Goal: Task Accomplishment & Management: Manage account settings

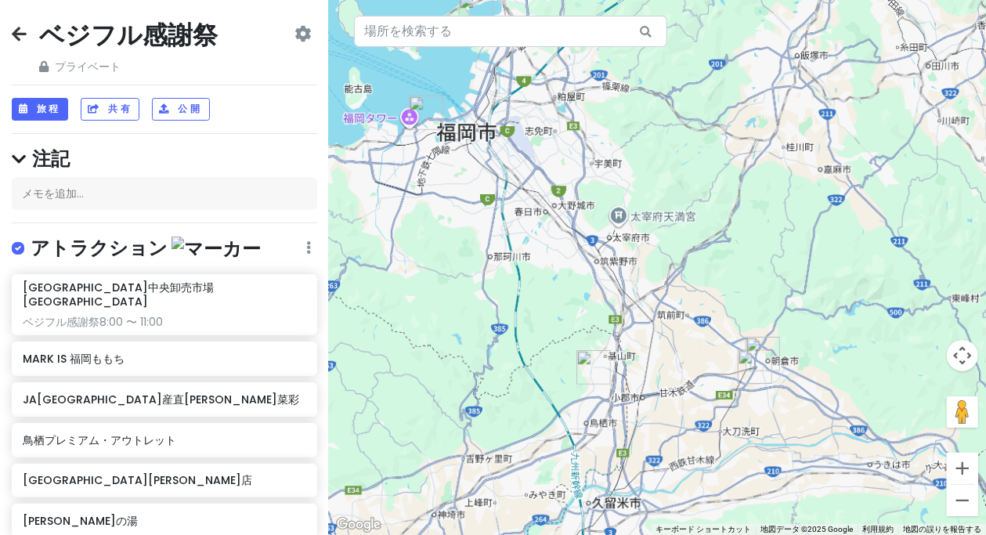
scroll to position [146, 0]
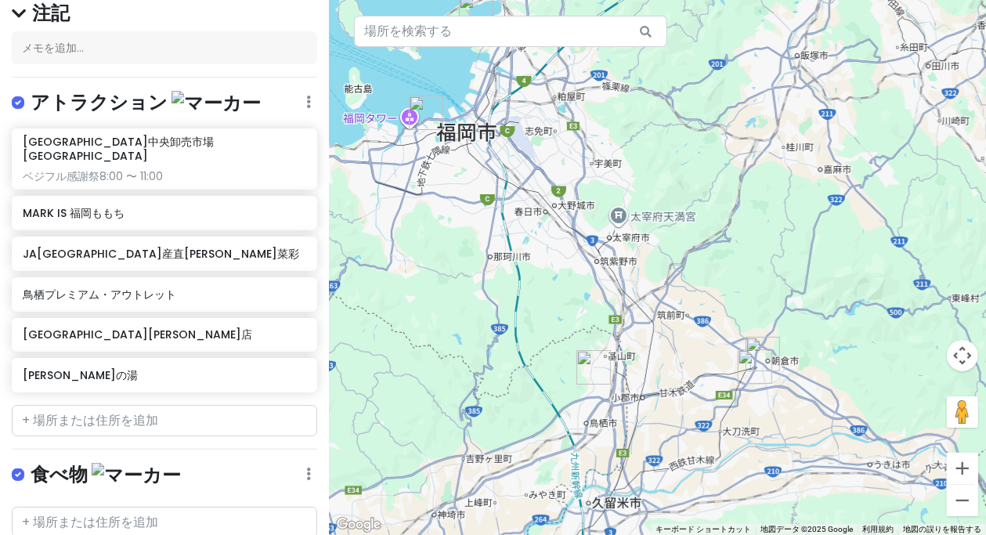
click at [767, 263] on div at bounding box center [657, 267] width 657 height 535
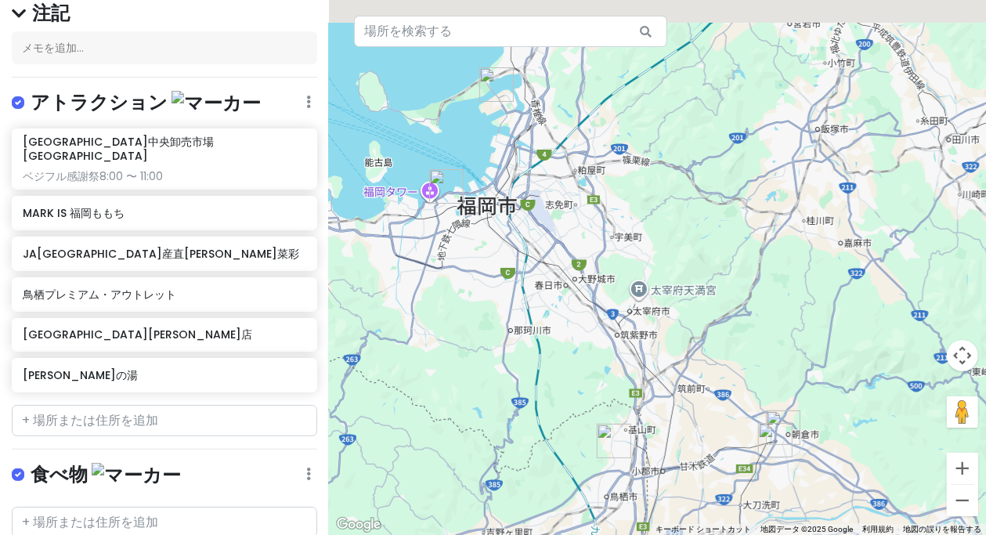
drag, startPoint x: 564, startPoint y: 176, endPoint x: 595, endPoint y: 262, distance: 90.9
click at [594, 265] on div at bounding box center [657, 267] width 657 height 535
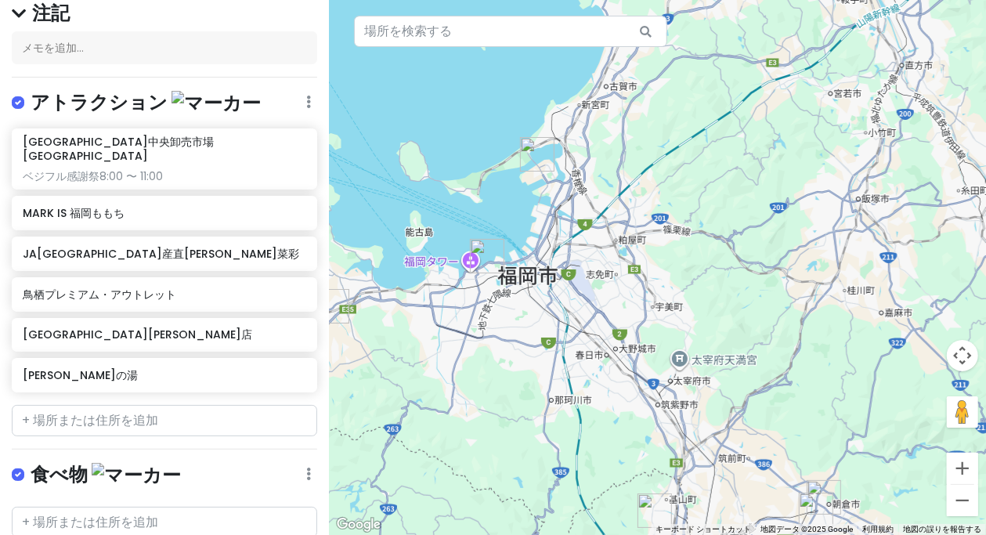
click at [488, 252] on img "MARK IS 福岡ももち" at bounding box center [487, 256] width 34 height 34
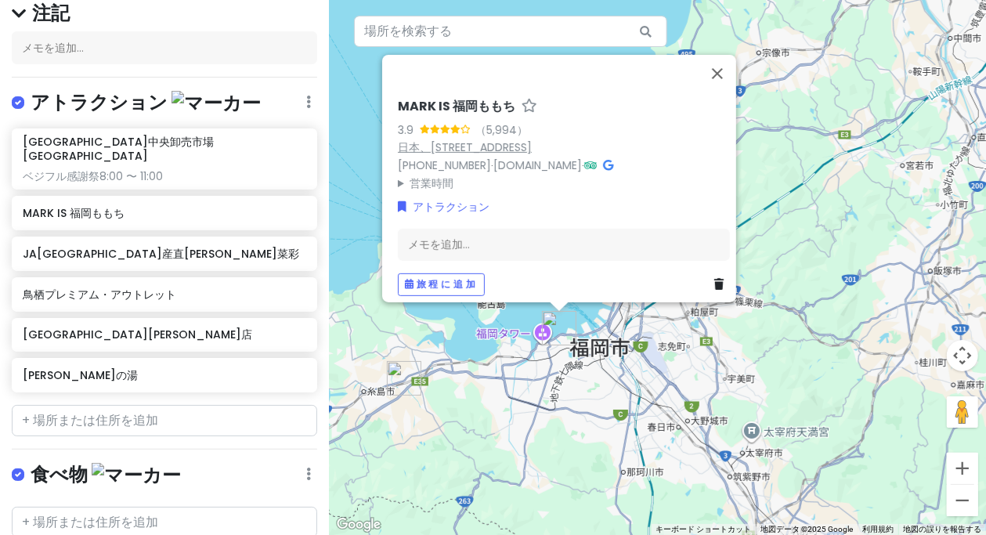
click at [532, 139] on font "日本、[STREET_ADDRESS]" at bounding box center [465, 147] width 134 height 16
click at [721, 63] on button "閉じる" at bounding box center [717, 73] width 38 height 38
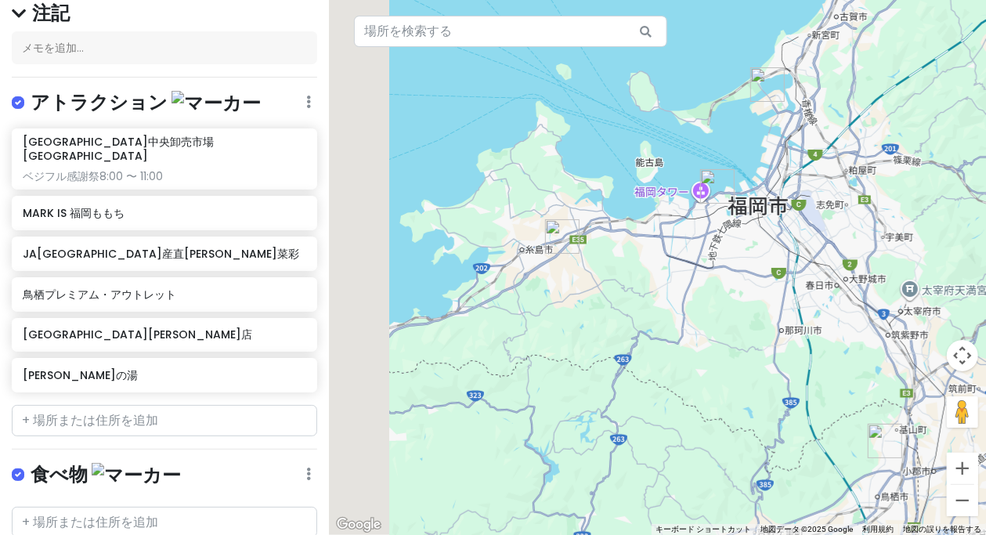
drag, startPoint x: 576, startPoint y: 421, endPoint x: 729, endPoint y: 276, distance: 211.0
click at [734, 277] on div at bounding box center [657, 267] width 657 height 535
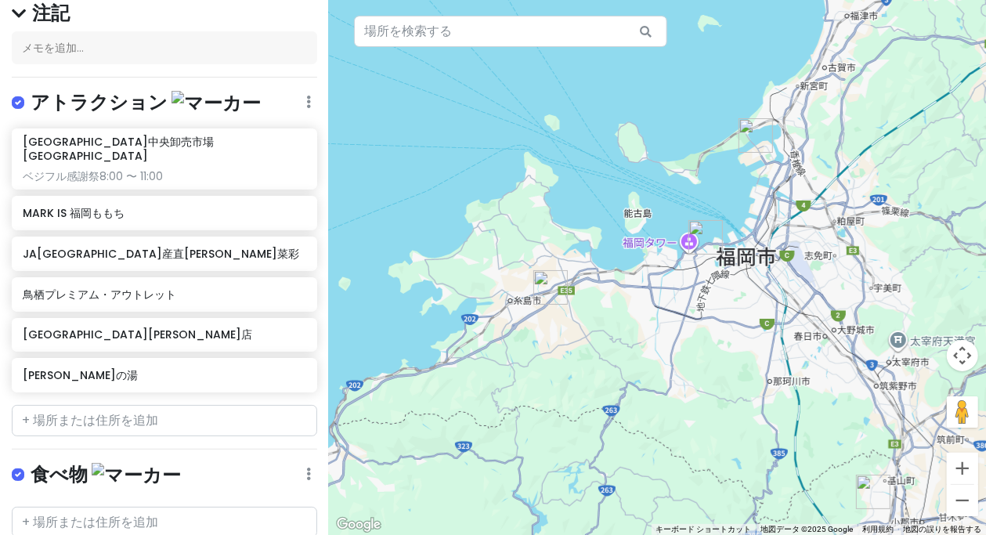
drag, startPoint x: 630, startPoint y: 327, endPoint x: 631, endPoint y: 347, distance: 20.4
click at [630, 351] on div at bounding box center [657, 267] width 657 height 535
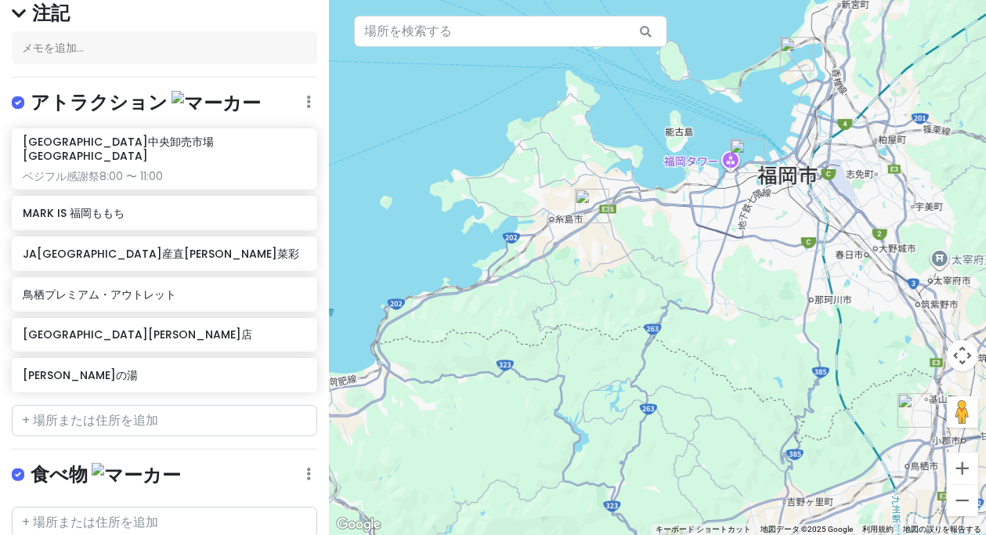
drag, startPoint x: 638, startPoint y: 314, endPoint x: 647, endPoint y: 287, distance: 28.7
click at [647, 287] on div at bounding box center [657, 267] width 657 height 535
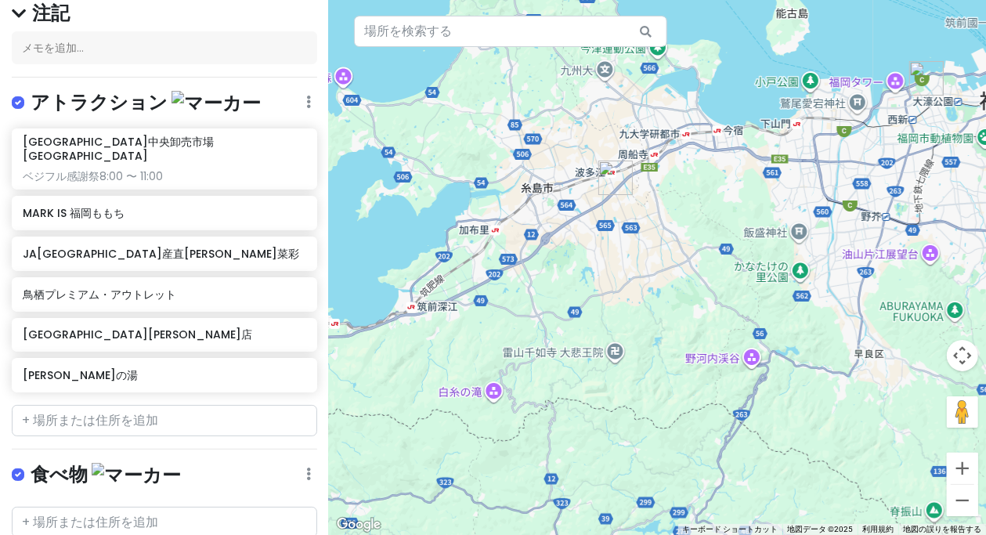
drag, startPoint x: 621, startPoint y: 171, endPoint x: 656, endPoint y: 226, distance: 65.2
click at [656, 226] on div at bounding box center [657, 267] width 657 height 535
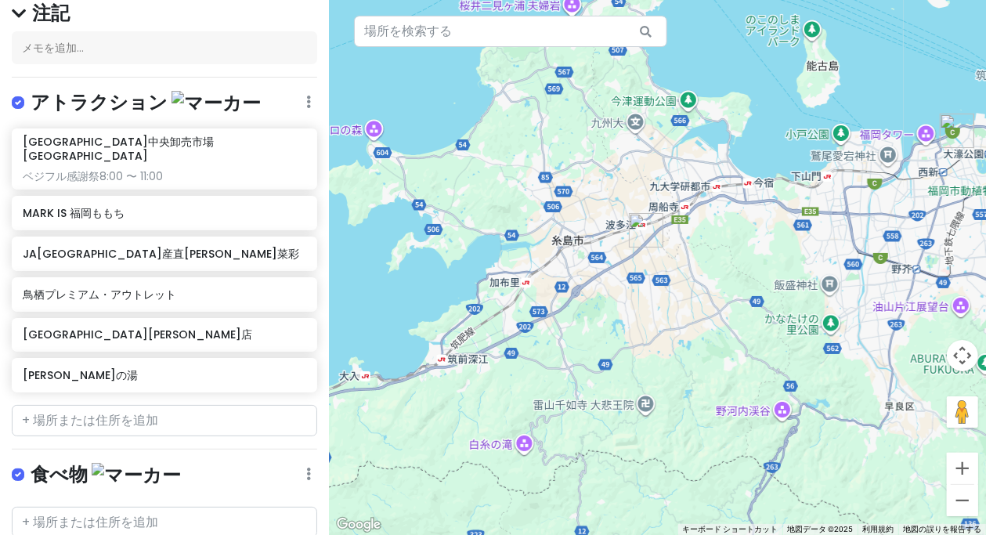
drag, startPoint x: 694, startPoint y: 272, endPoint x: 579, endPoint y: 224, distance: 124.2
click at [580, 224] on div at bounding box center [657, 267] width 657 height 535
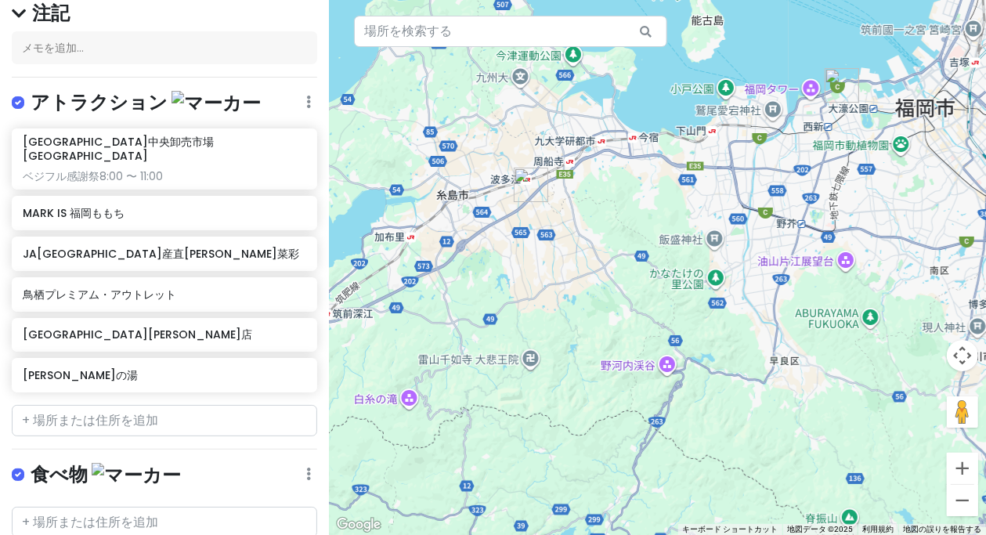
drag, startPoint x: 670, startPoint y: 316, endPoint x: 454, endPoint y: 190, distance: 249.5
click at [454, 190] on div at bounding box center [657, 267] width 657 height 535
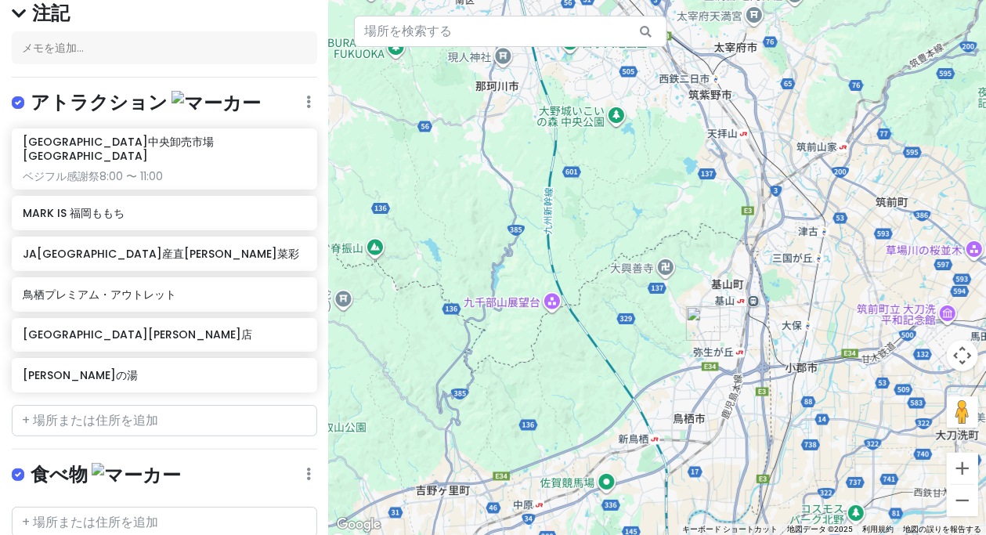
drag, startPoint x: 685, startPoint y: 341, endPoint x: 479, endPoint y: 222, distance: 237.9
click at [479, 222] on div at bounding box center [657, 267] width 657 height 535
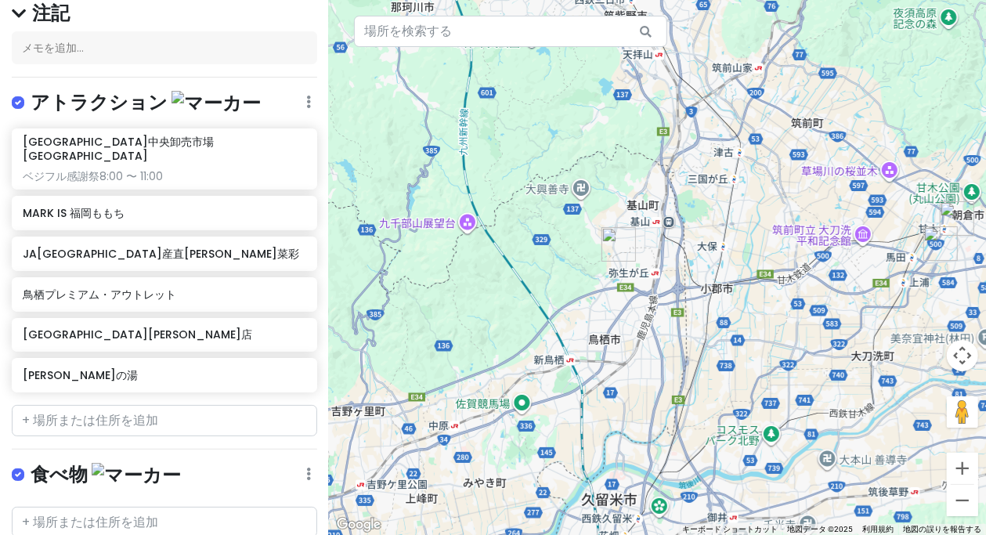
drag, startPoint x: 657, startPoint y: 306, endPoint x: 580, endPoint y: 233, distance: 106.3
click at [577, 233] on div at bounding box center [657, 267] width 657 height 535
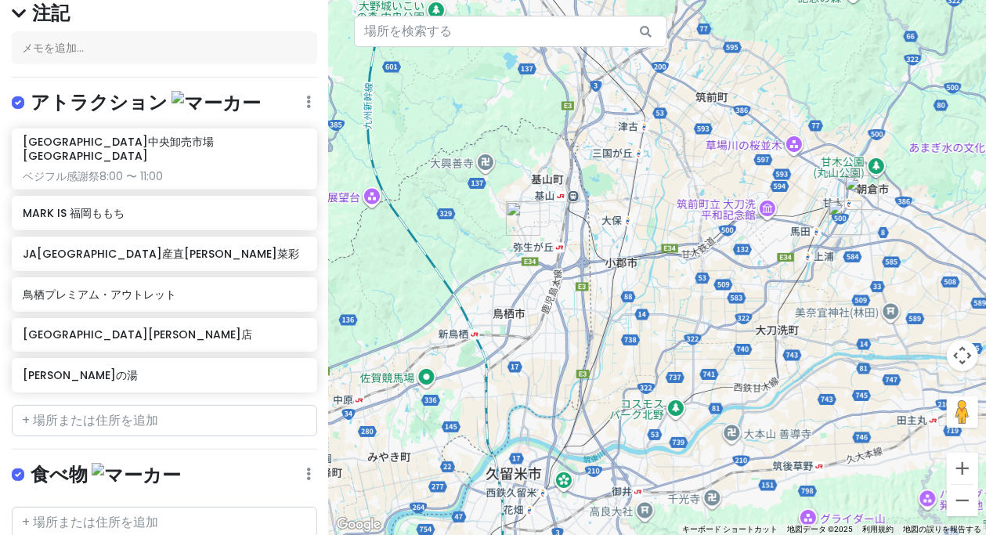
drag, startPoint x: 761, startPoint y: 263, endPoint x: 663, endPoint y: 237, distance: 101.2
click at [663, 237] on div at bounding box center [657, 267] width 657 height 535
click at [167, 405] on input "text" at bounding box center [164, 420] width 305 height 31
paste input "八蔵[PERSON_NAME]店"
type input "八蔵[PERSON_NAME]店"
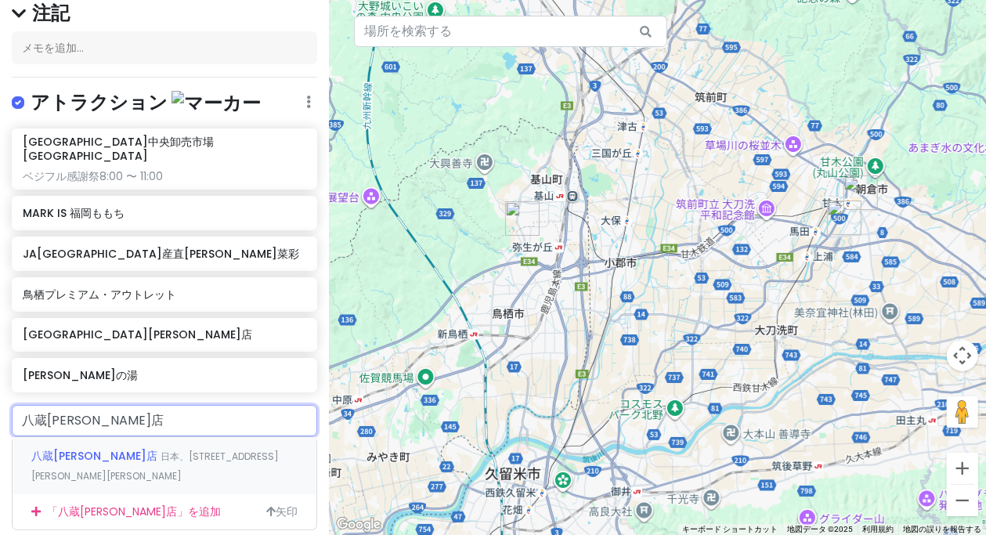
click at [63, 448] on font "八蔵[PERSON_NAME]店" at bounding box center [94, 456] width 126 height 16
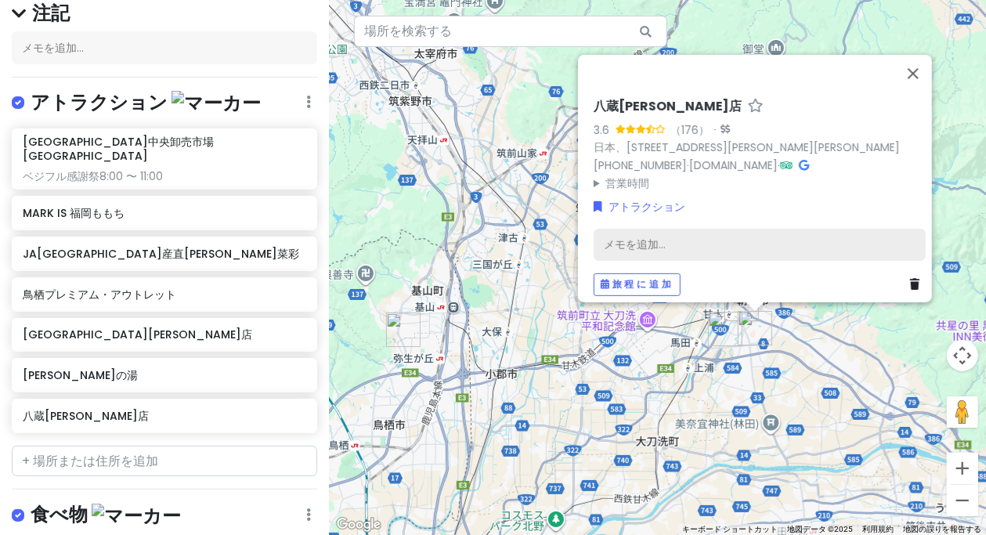
click at [673, 234] on div "メモを追加..." at bounding box center [760, 244] width 332 height 33
click at [686, 233] on div "メモを追加..." at bounding box center [760, 244] width 332 height 33
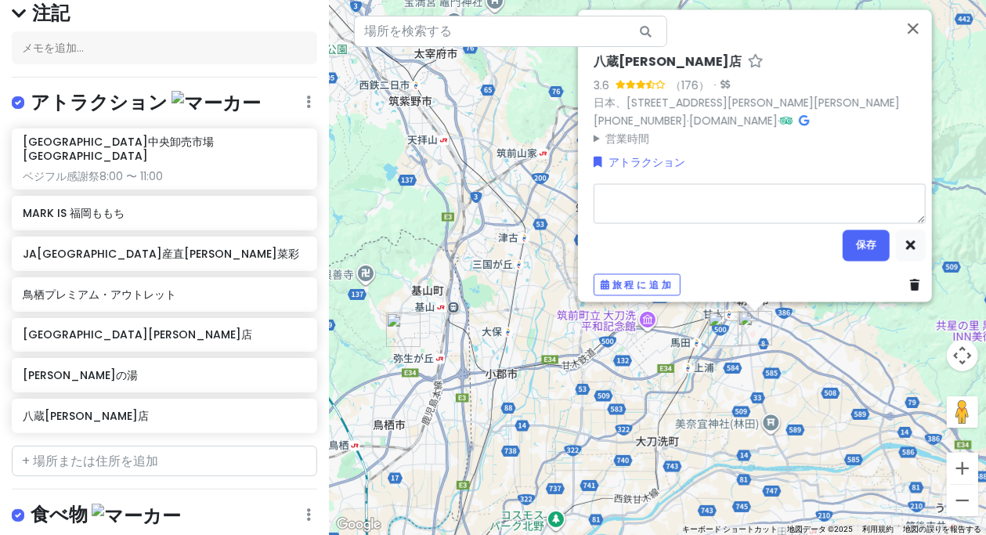
type textarea "x"
type textarea "1"
type textarea "x"
type textarea "18"
type textarea "x"
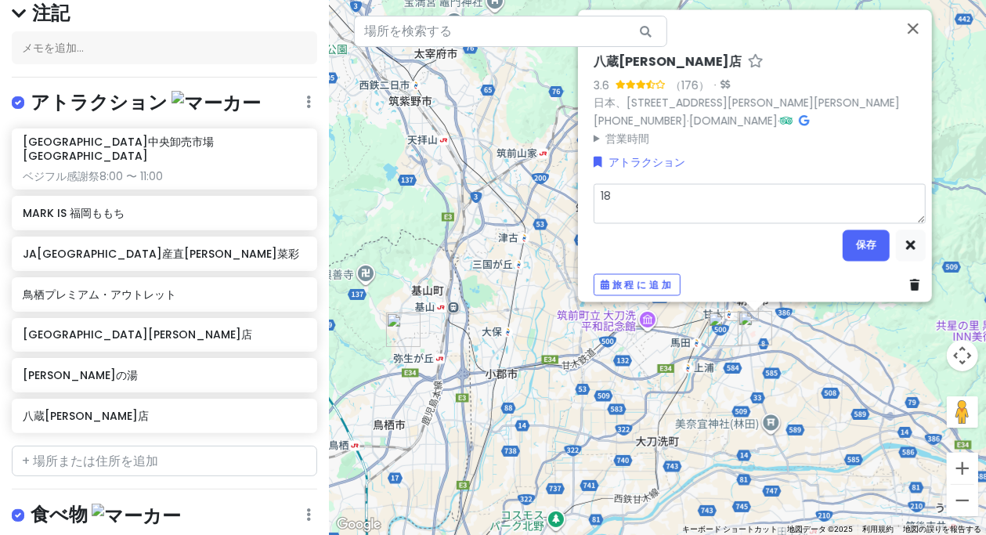
type textarea "18:"
type textarea "x"
type textarea "18:3"
type textarea "x"
type textarea "18:30"
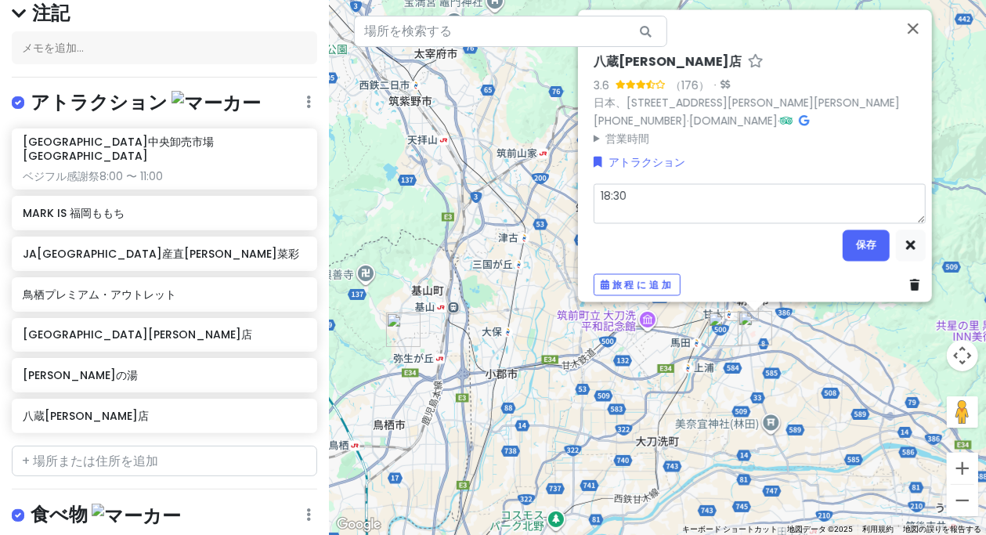
type textarea "x"
type textarea "18:30ｙ"
type textarea "x"
type textarea "18:30よ"
type textarea "x"
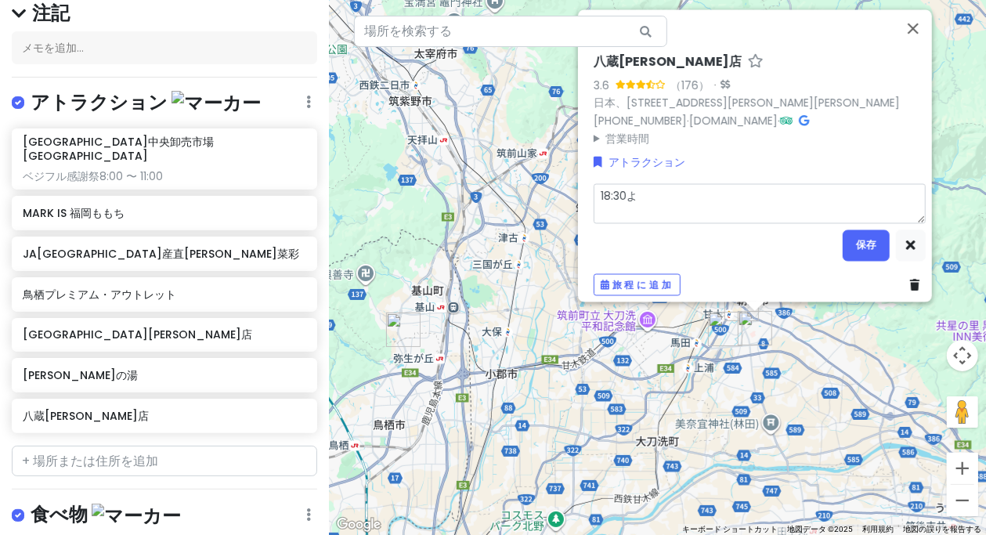
type textarea "18:30よｙ"
type textarea "x"
type textarea "18:30よや"
type textarea "x"
type textarea "18:30よやｋ"
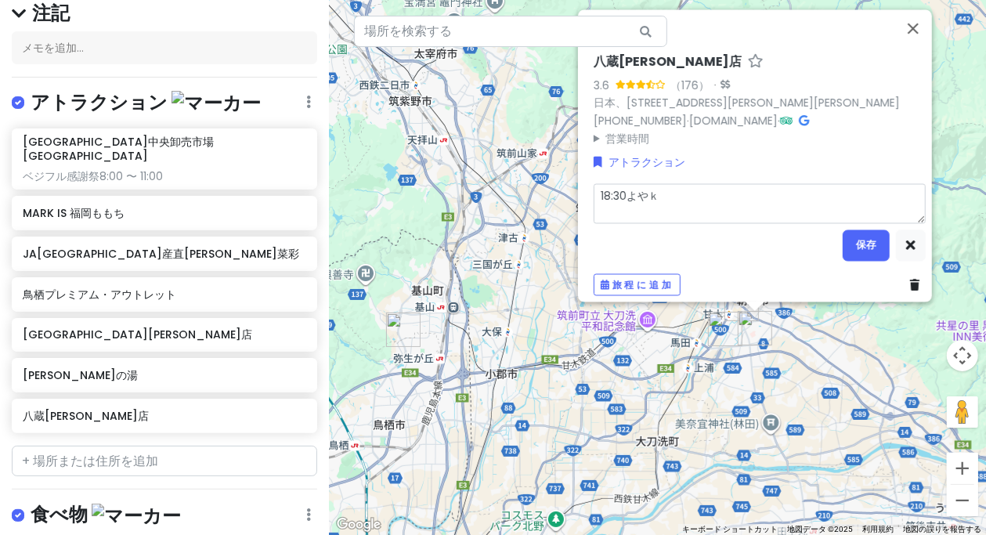
type textarea "x"
type textarea "18:30よやく"
type textarea "x"
type textarea "18:30予約"
click at [861, 241] on font "保存" at bounding box center [866, 244] width 20 height 13
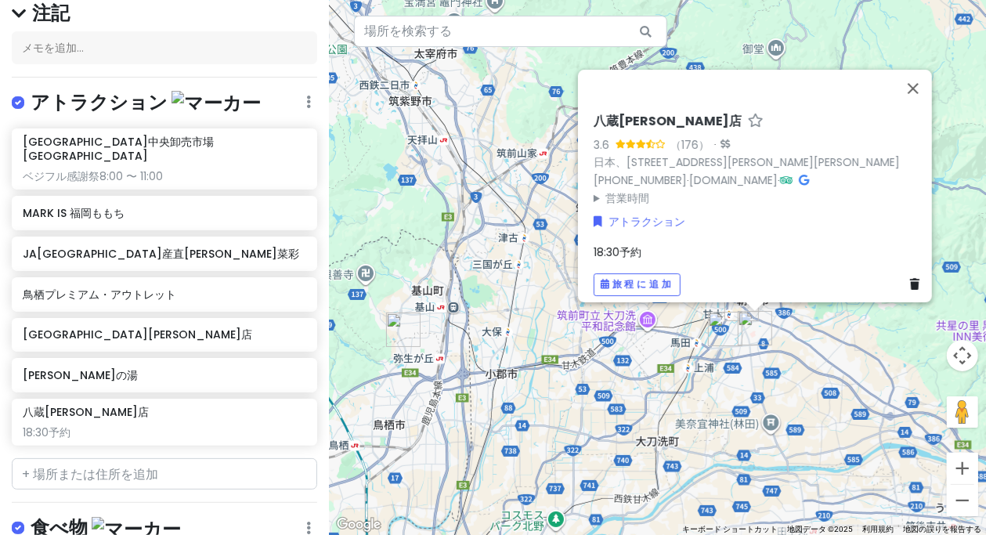
click at [536, 327] on div "[GEOGRAPHIC_DATA][PERSON_NAME]店 3.6 （176） · 日本、[STREET_ADDRESS][PERSON_NAME][PE…" at bounding box center [657, 267] width 657 height 535
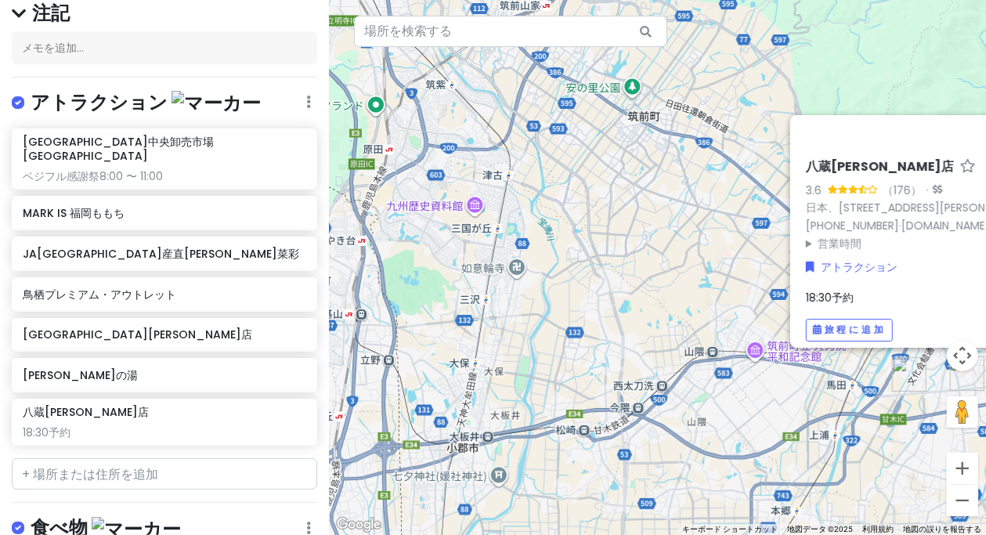
click at [598, 285] on div "[GEOGRAPHIC_DATA][PERSON_NAME]店 3.6 （176） · 日本、[STREET_ADDRESS][PERSON_NAME][PE…" at bounding box center [657, 267] width 657 height 535
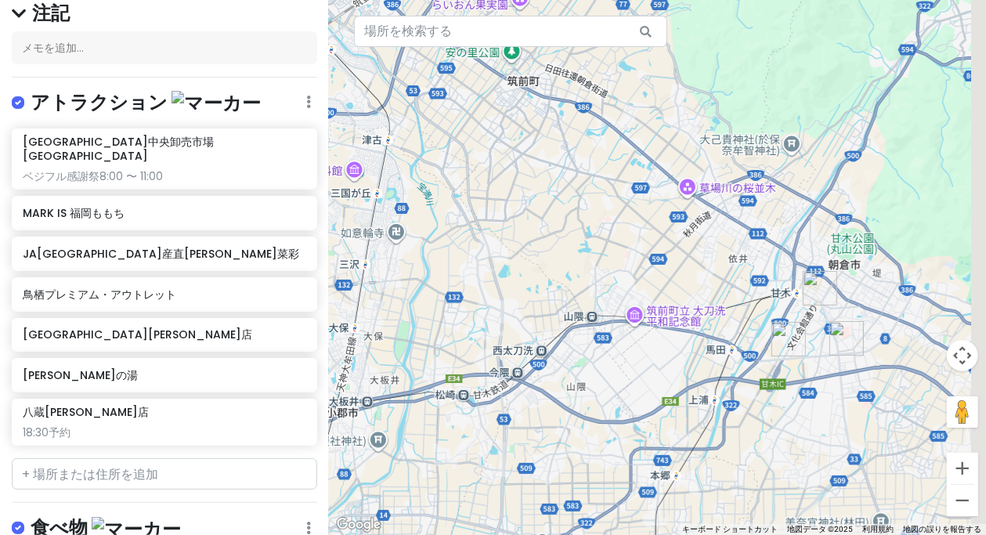
drag, startPoint x: 617, startPoint y: 284, endPoint x: 511, endPoint y: 253, distance: 111.0
click at [494, 250] on div at bounding box center [657, 267] width 657 height 535
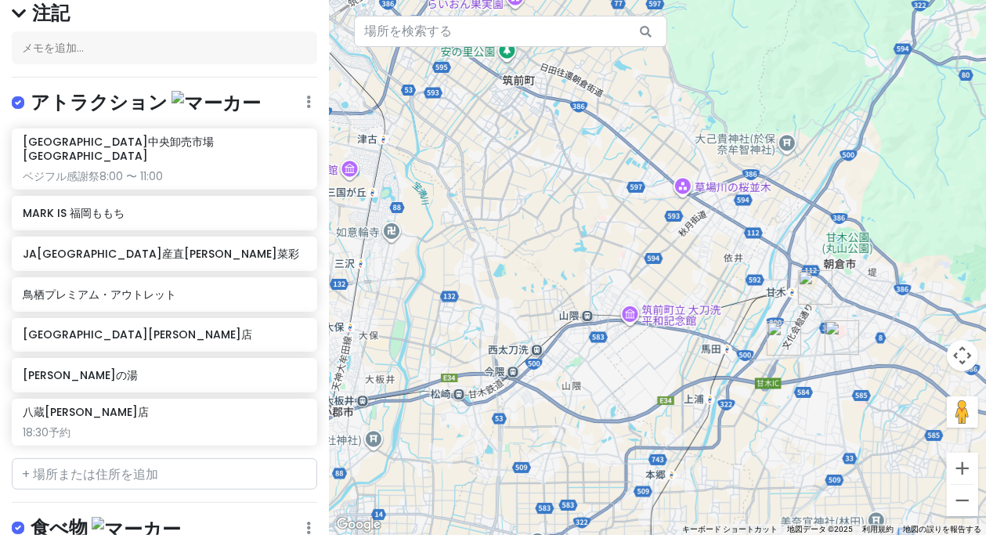
drag, startPoint x: 608, startPoint y: 217, endPoint x: 503, endPoint y: 208, distance: 105.3
click at [491, 202] on div at bounding box center [657, 267] width 657 height 535
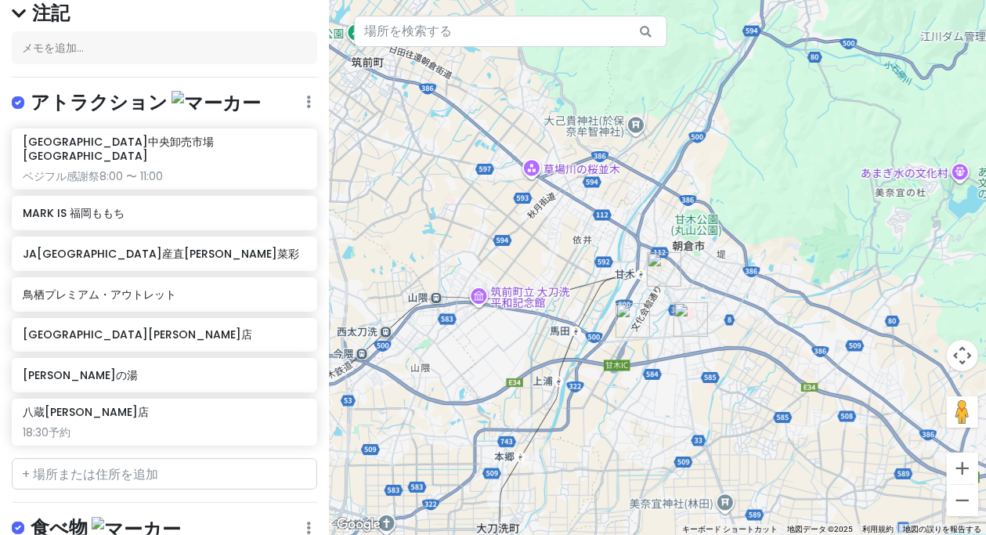
drag, startPoint x: 671, startPoint y: 373, endPoint x: 683, endPoint y: 330, distance: 44.6
click at [684, 331] on div at bounding box center [657, 267] width 657 height 535
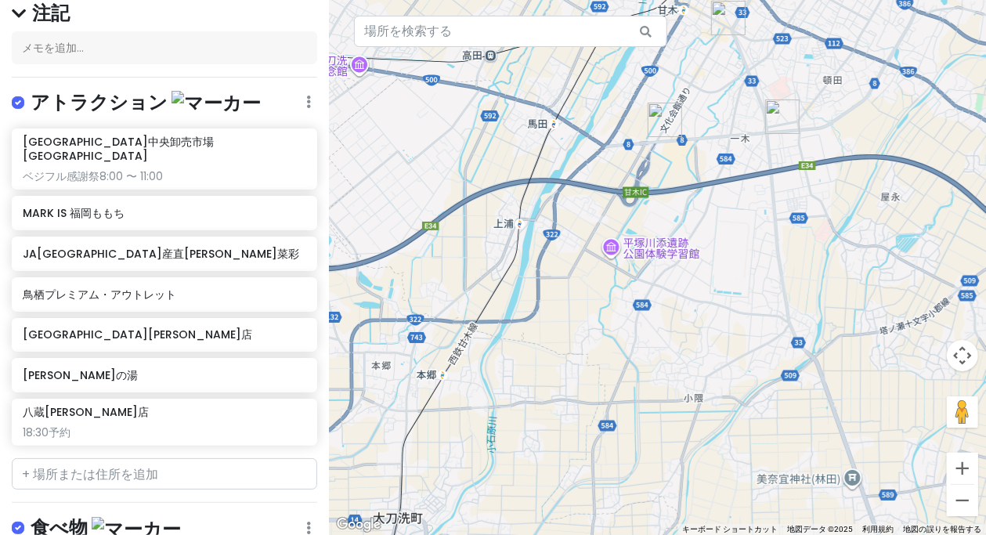
drag, startPoint x: 749, startPoint y: 212, endPoint x: 724, endPoint y: 315, distance: 105.8
click at [723, 321] on div at bounding box center [657, 267] width 657 height 535
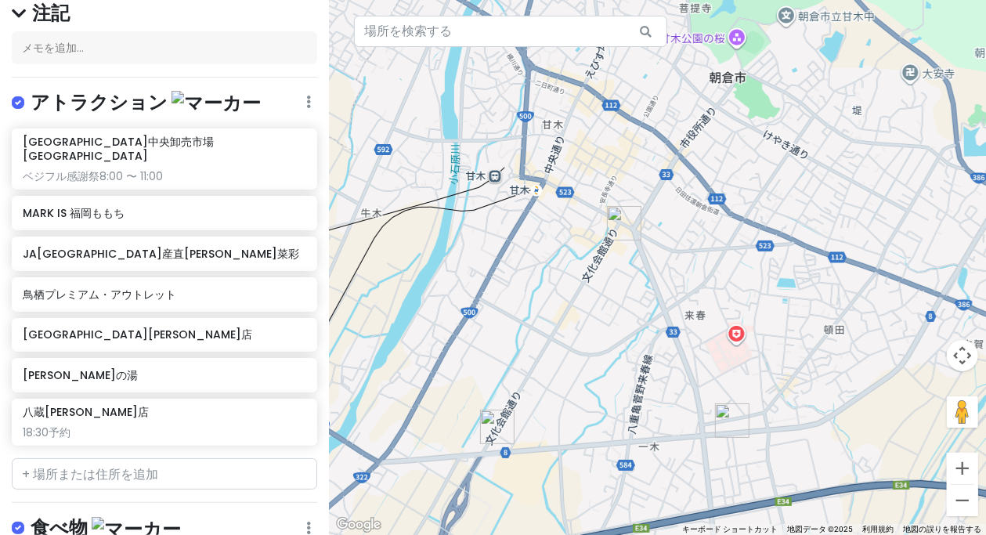
drag, startPoint x: 781, startPoint y: 353, endPoint x: 817, endPoint y: 230, distance: 128.1
click at [817, 230] on div at bounding box center [657, 267] width 657 height 535
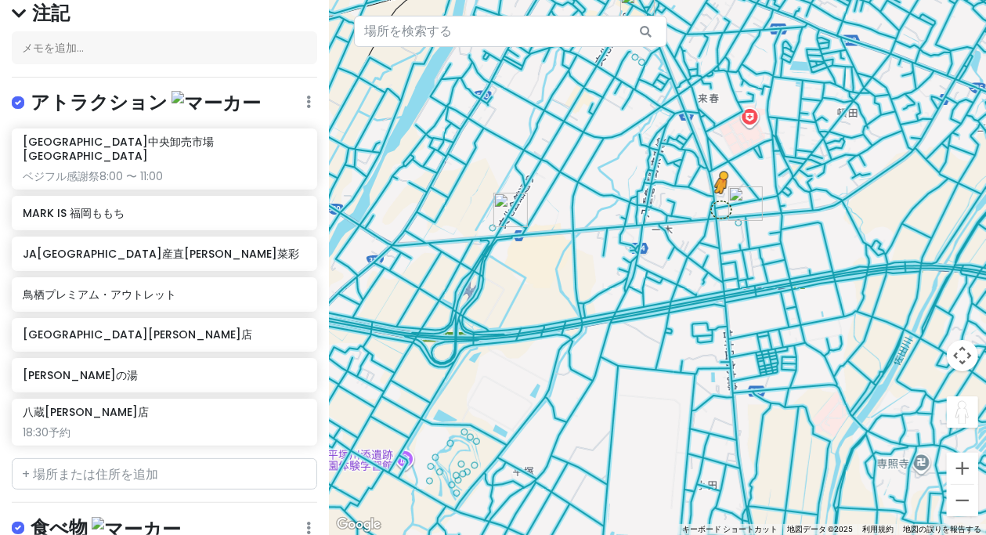
drag, startPoint x: 970, startPoint y: 422, endPoint x: 720, endPoint y: 208, distance: 329.9
click at [720, 208] on div "キーボードでのドラッグ操作を有効にするには、Alt+Enter キーを押します。キーボードでのドラッグが有効になったら、矢印キーを使用してマーカーを移動します…" at bounding box center [657, 267] width 657 height 535
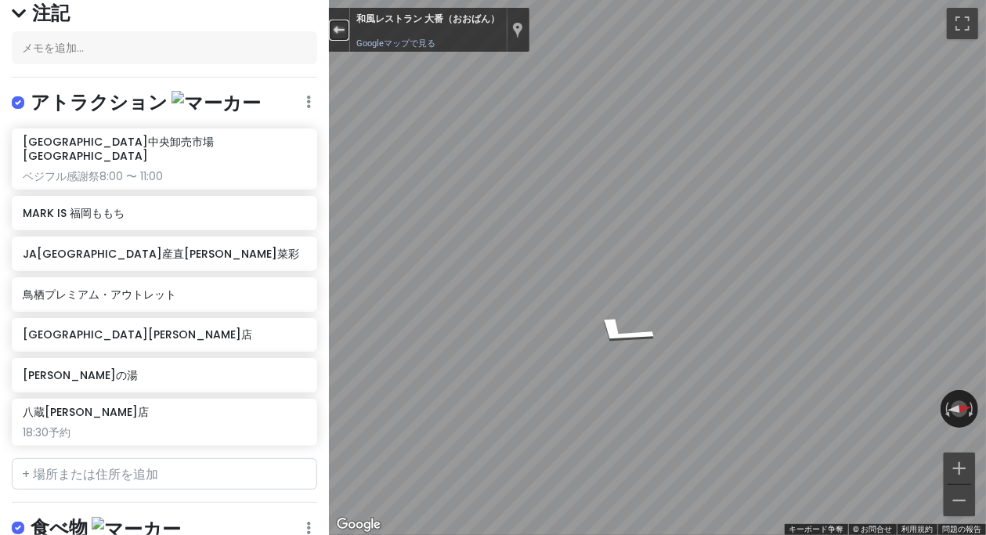
click at [340, 32] on div "ストリートビューを終了する" at bounding box center [339, 29] width 12 height 9
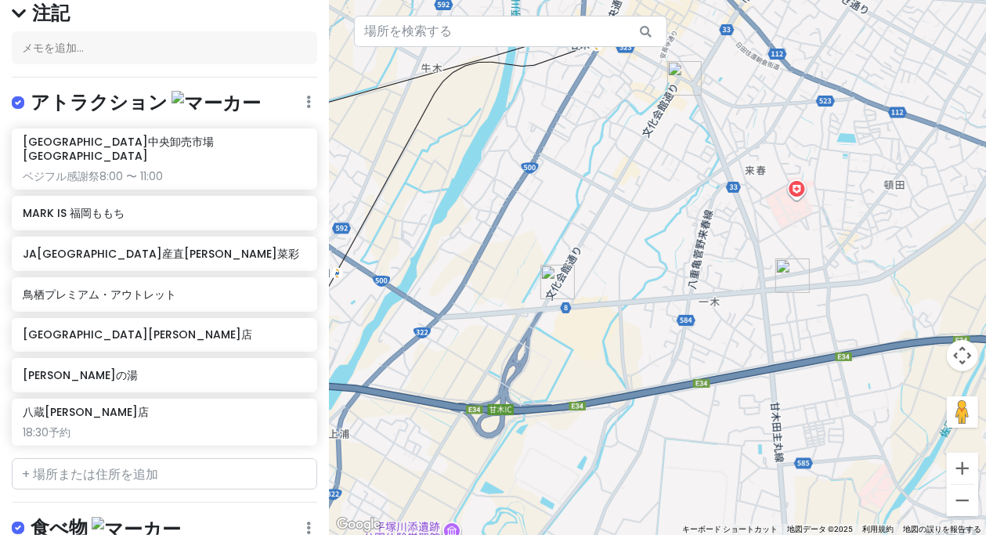
drag, startPoint x: 775, startPoint y: 315, endPoint x: 798, endPoint y: 348, distance: 40.6
click at [802, 348] on div "矢印キーを押すと移動します。 読み込んでいます..." at bounding box center [657, 267] width 657 height 535
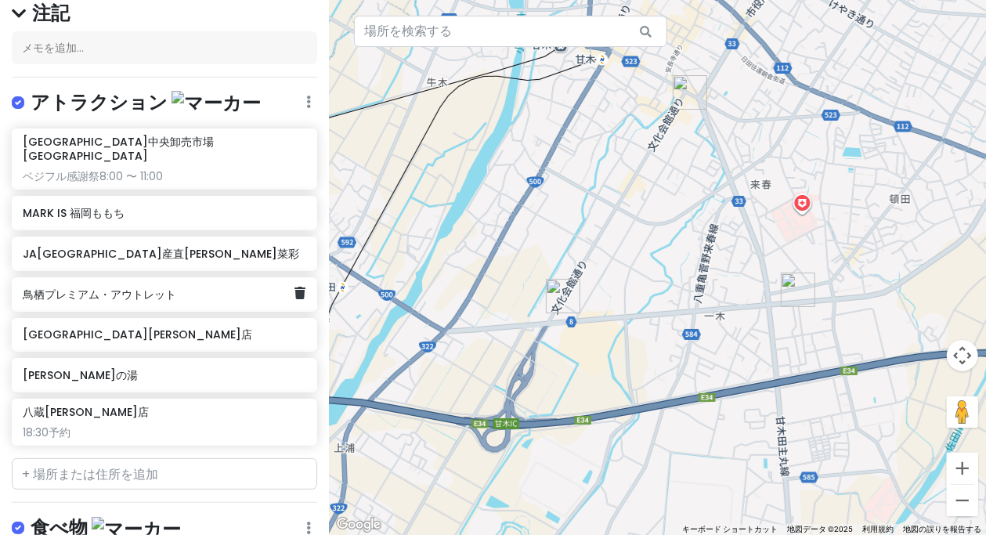
click at [142, 287] on font "鳥栖プレミアム・アウトレット" at bounding box center [99, 295] width 153 height 16
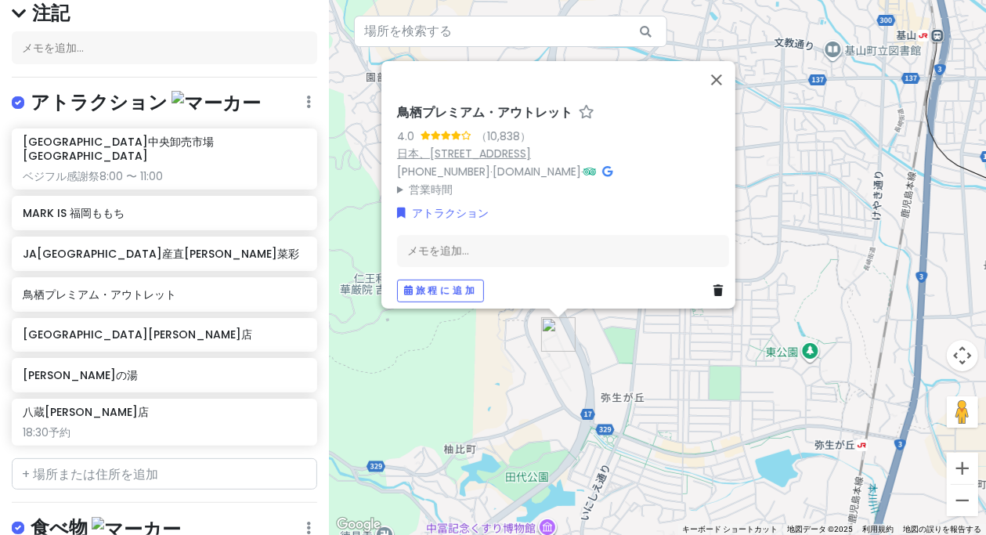
click at [531, 146] on font "日本、[STREET_ADDRESS]" at bounding box center [464, 154] width 134 height 16
click at [161, 326] on div "[GEOGRAPHIC_DATA][PERSON_NAME]店" at bounding box center [159, 335] width 272 height 22
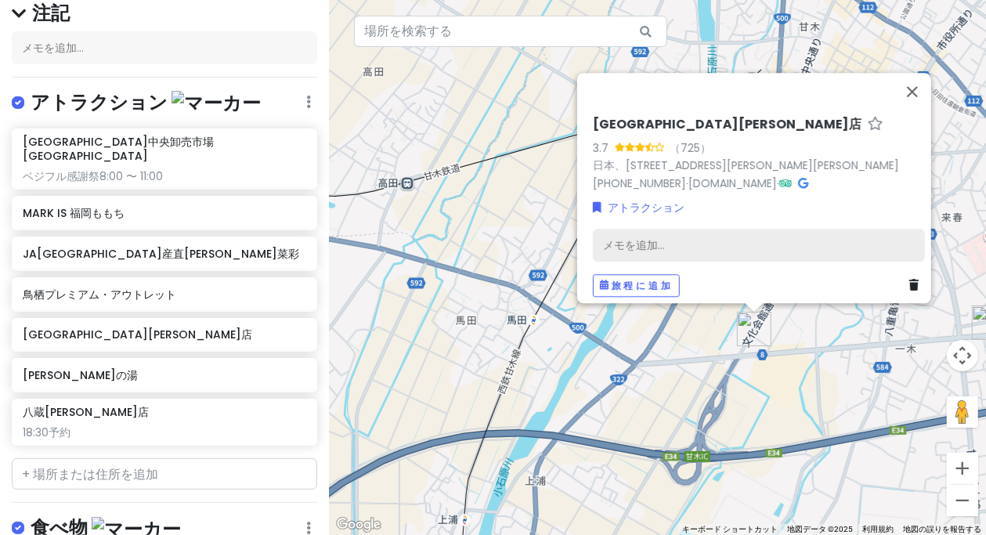
click at [709, 234] on div "メモを追加..." at bounding box center [759, 245] width 332 height 33
click at [658, 229] on div "メモを追加..." at bounding box center [759, 245] width 332 height 33
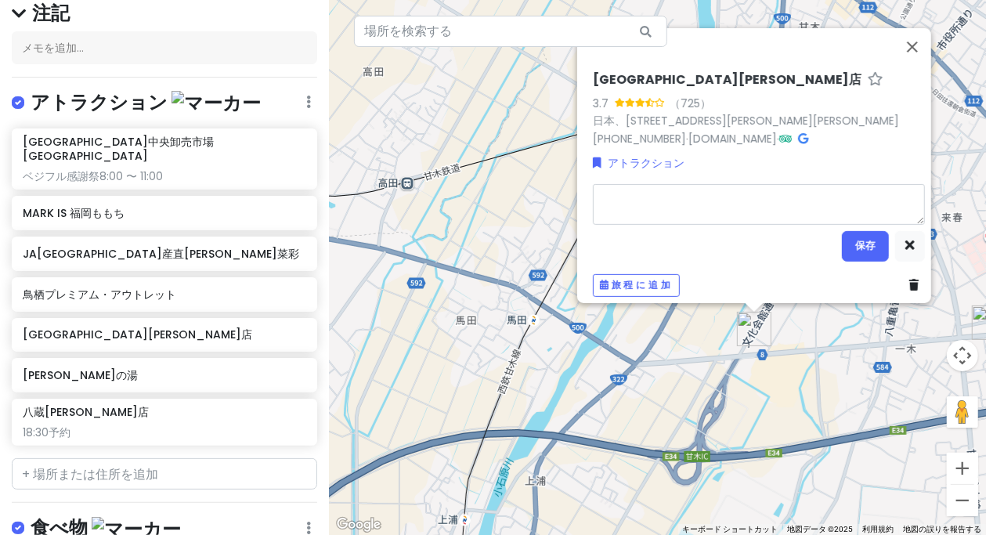
type textarea "x"
type textarea "８"
type textarea "x"
type textarea "8"
type textarea "x"
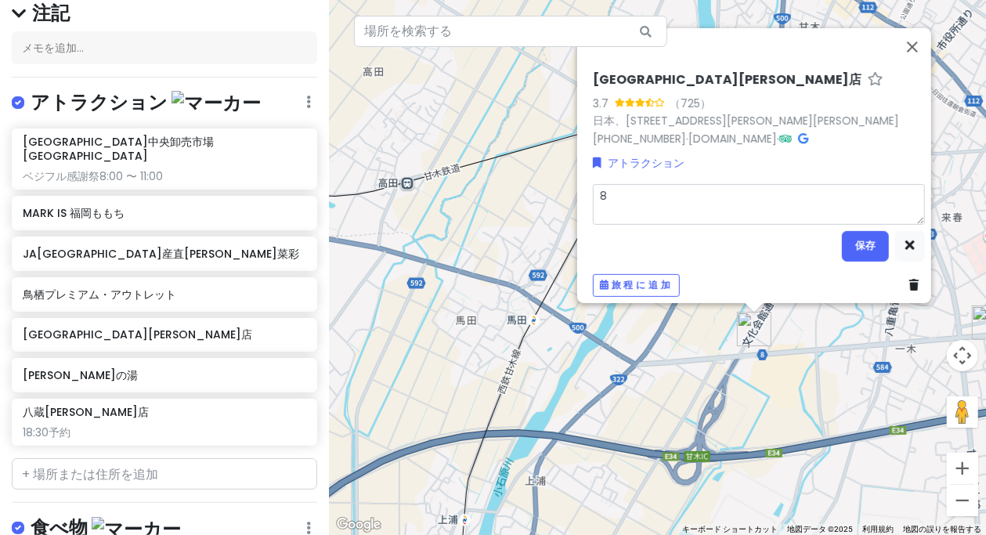
type textarea "8/"
type textarea "x"
type textarea "8/2"
type textarea "x"
type textarea "8/24"
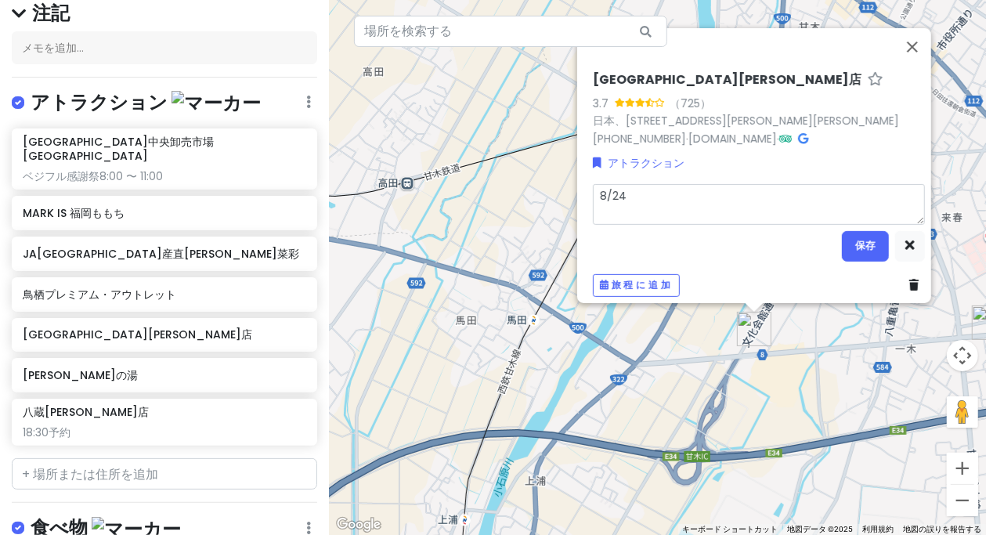
type textarea "x"
type textarea "8/24("
type textarea "x"
type textarea "8/24()"
type textarea "x"
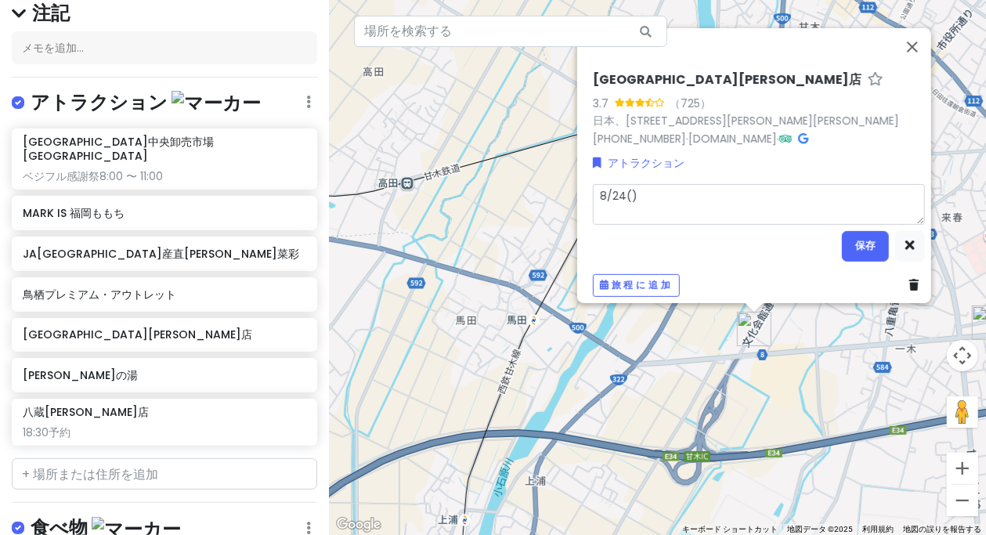
type textarea "8/24(ｈ)"
type textarea "x"
type textarea "8/24(ひ)"
type textarea "x"
type textarea "[DATE]"
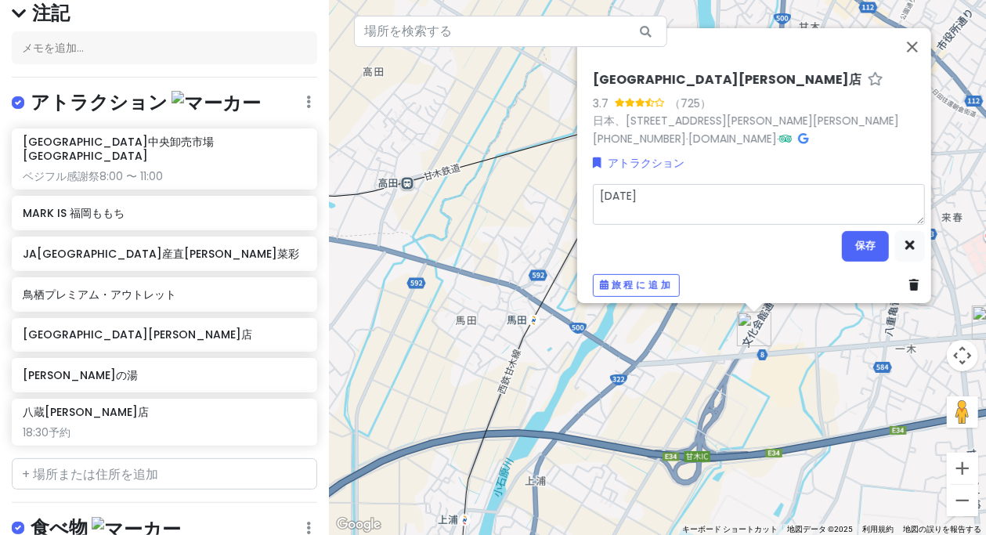
type textarea "x"
type textarea "[DATE]9"
type textarea "x"
type textarea "[DATE]9:"
type textarea "x"
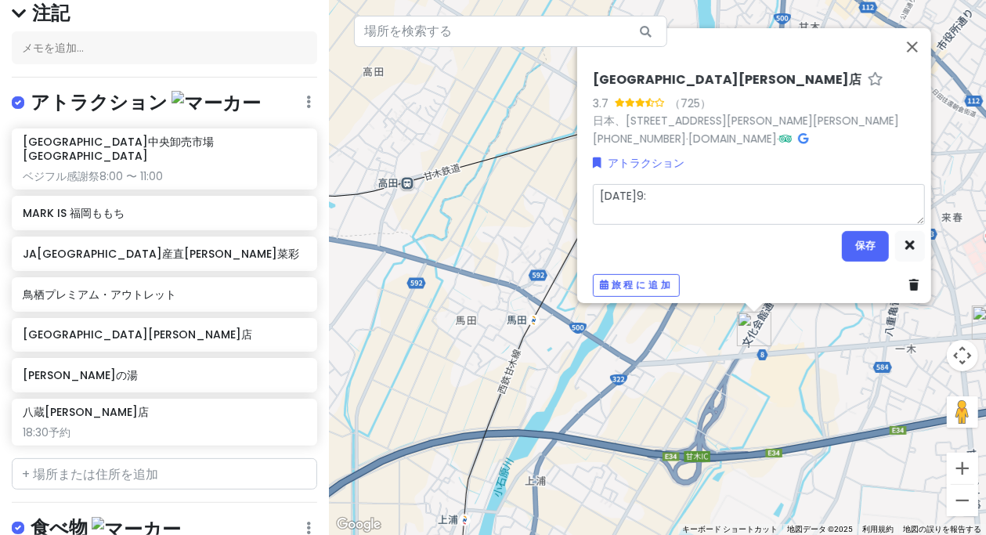
type textarea "[DATE]9:0"
type textarea "x"
type textarea "[DATE]9:00"
type textarea "x"
type textarea "[DATE]9:00ｓ"
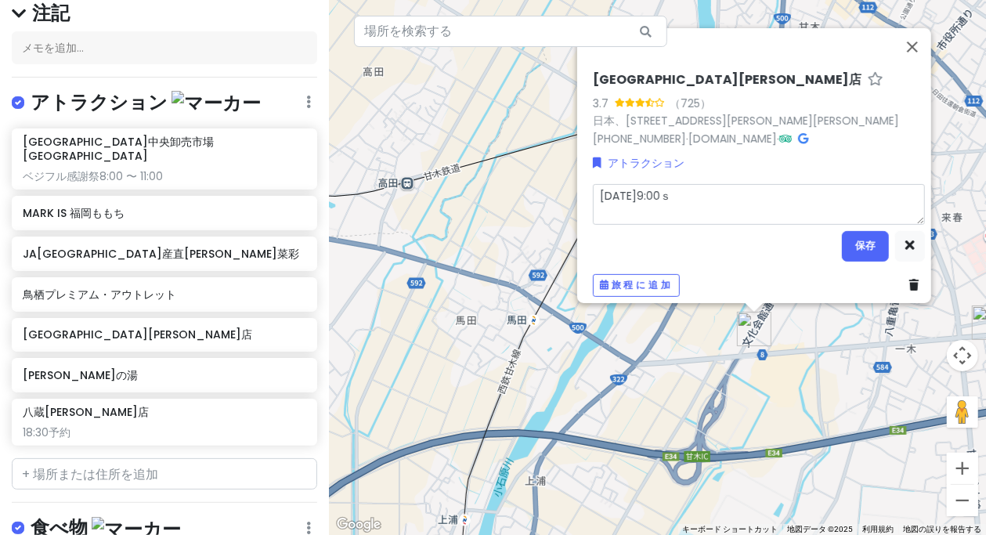
type textarea "x"
type textarea "[DATE]9:00ｓｈ"
type textarea "x"
type textarea "[DATE]9:00しゅ"
type textarea "x"
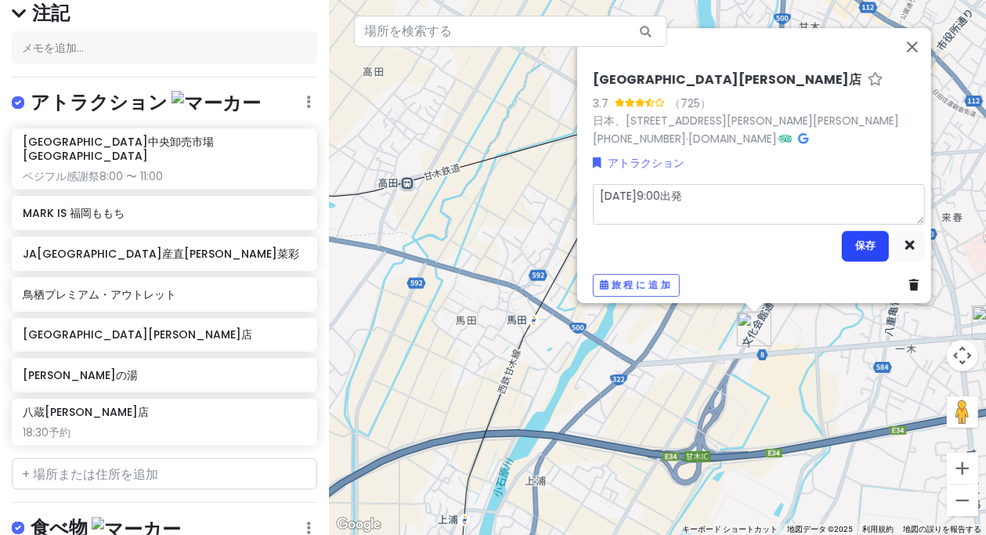
type textarea "[DATE]9:00出発"
click at [846, 233] on button "保存" at bounding box center [865, 245] width 47 height 31
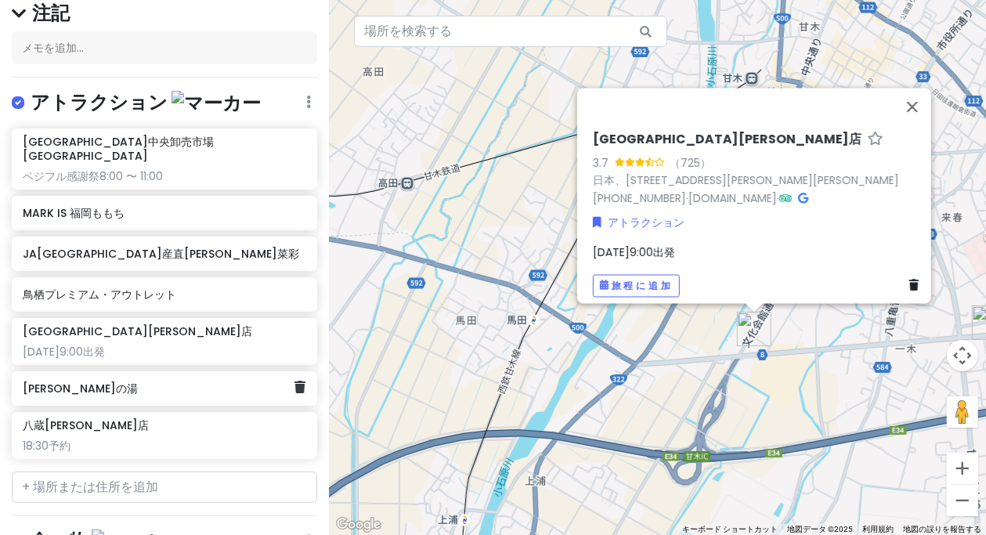
click at [97, 381] on font "[PERSON_NAME]の湯" at bounding box center [80, 389] width 115 height 16
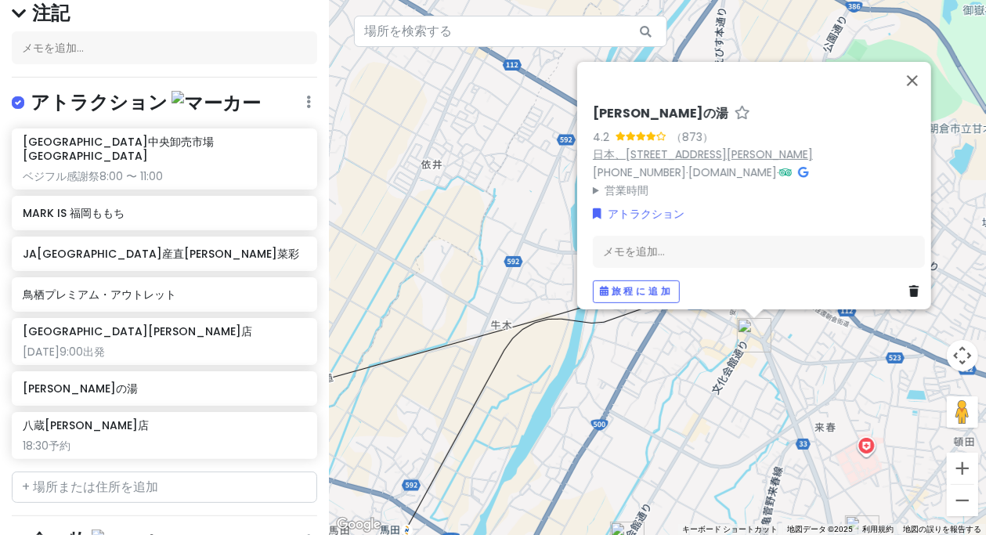
click at [742, 146] on font "日本、[STREET_ADDRESS][PERSON_NAME]" at bounding box center [703, 154] width 220 height 16
click at [217, 471] on input "text" at bounding box center [164, 486] width 305 height 31
paste input "KIRINYA(バーガーイン きりん家)"
type input "KIRINYA(バーガーイン きりん家)"
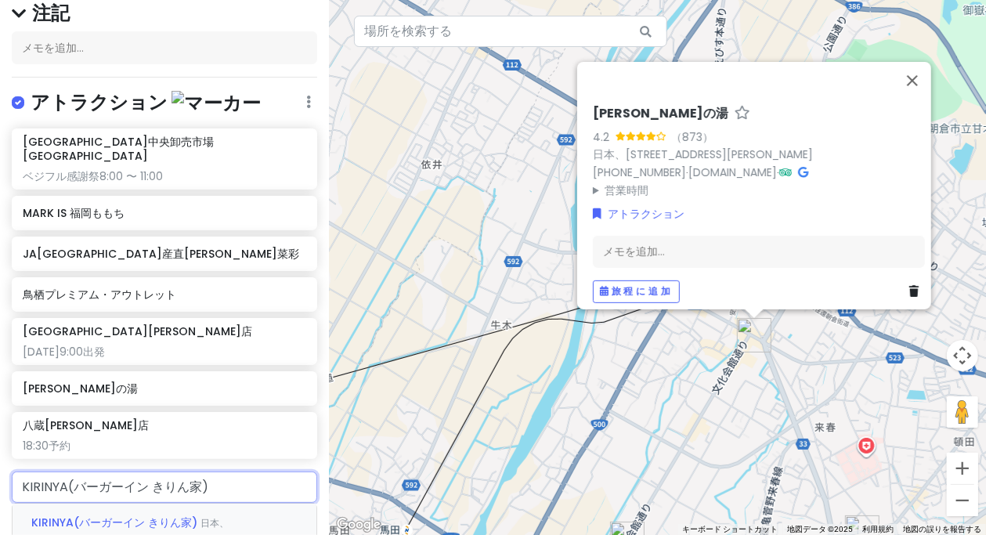
click at [171, 514] on font "KIRINYA(バーガーイン きりん家)" at bounding box center [114, 522] width 166 height 16
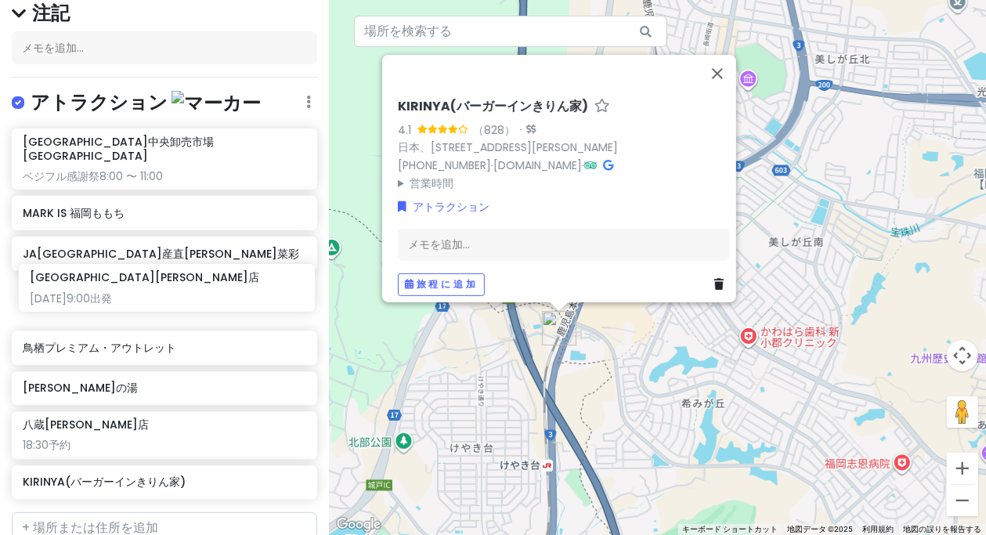
drag, startPoint x: 115, startPoint y: 326, endPoint x: 121, endPoint y: 288, distance: 38.1
click at [121, 288] on div "[GEOGRAPHIC_DATA]中央卸売市場[GEOGRAPHIC_DATA] ベジフル感謝祭8:00 〜 11:00 MARK IS 福岡ももち JA[G…" at bounding box center [164, 316] width 329 height 377
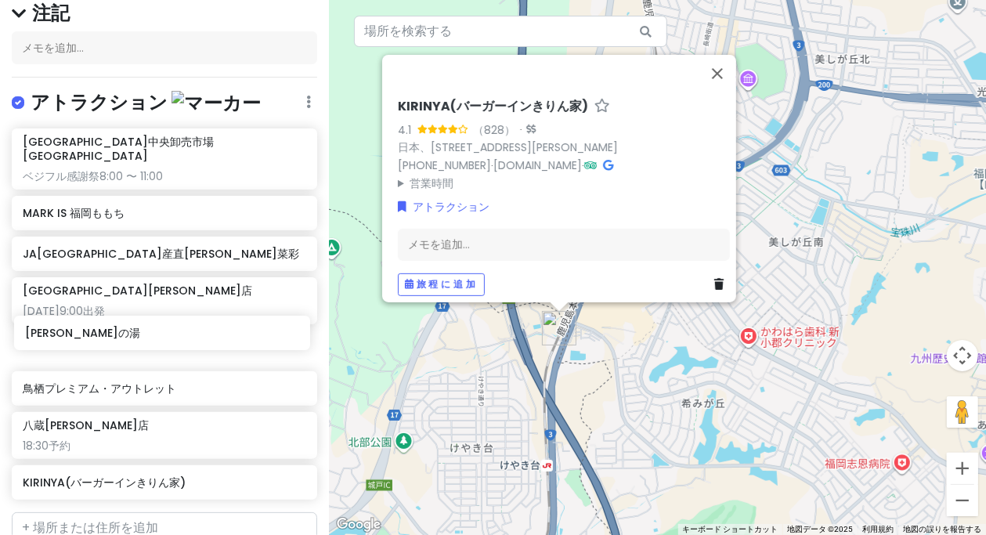
drag, startPoint x: 152, startPoint y: 384, endPoint x: 154, endPoint y: 345, distance: 39.2
click at [154, 345] on div "[GEOGRAPHIC_DATA]中央卸売市場[GEOGRAPHIC_DATA] ベジフル感謝祭8:00 〜 11:00 MARK IS 福岡ももち JA[G…" at bounding box center [164, 316] width 329 height 377
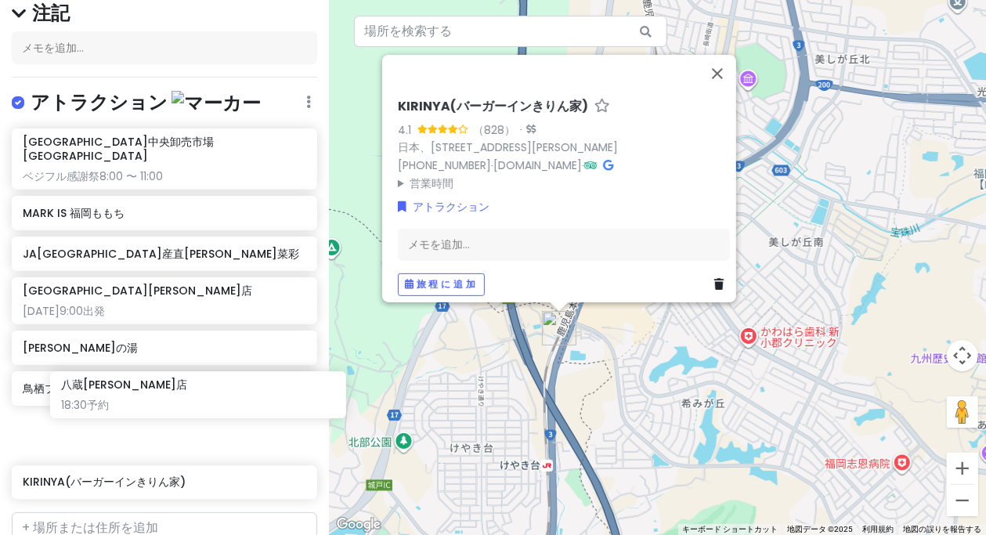
scroll to position [149, 0]
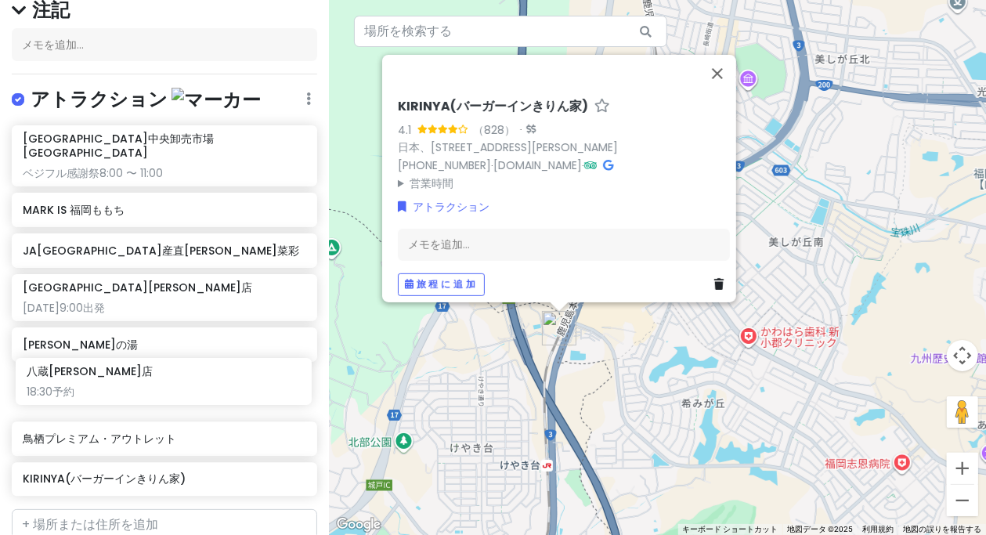
drag, startPoint x: 127, startPoint y: 420, endPoint x: 131, endPoint y: 383, distance: 37.8
click at [131, 383] on div "[GEOGRAPHIC_DATA]中央卸売市場[GEOGRAPHIC_DATA] ベジフル感謝祭8:00 〜 11:00 MARK IS 福岡ももち JA[G…" at bounding box center [164, 313] width 329 height 377
click at [129, 384] on div "[GEOGRAPHIC_DATA]中央卸売市場[GEOGRAPHIC_DATA] ベジフル感謝祭8:00 〜 11:00 MARK IS 福岡ももち JA[G…" at bounding box center [164, 313] width 329 height 377
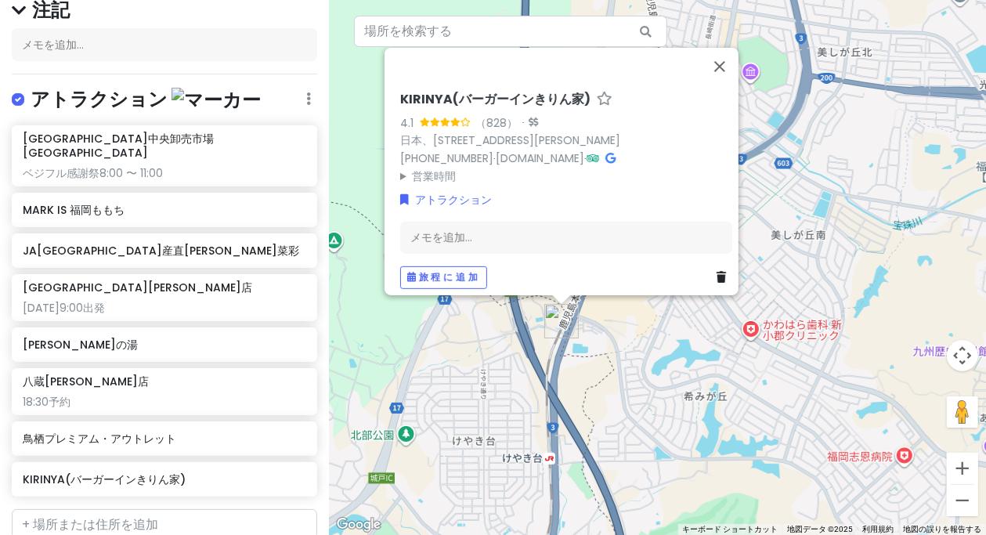
drag, startPoint x: 568, startPoint y: 384, endPoint x: 597, endPoint y: 276, distance: 112.4
click at [597, 280] on div "読み込んでいます... KIRINYA(バーガーインきりん家) 4.1 （828） · 日本、[STREET_ADDRESS][PERSON_NAME] [P…" at bounding box center [657, 267] width 657 height 535
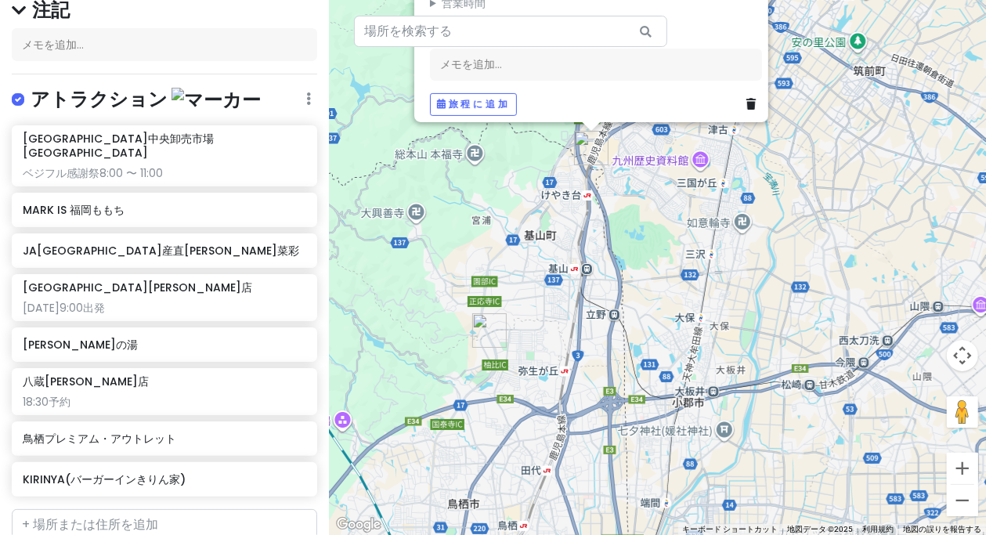
click at [667, 296] on div "読み込んでいます... KIRINYA(バーガーインきりん家) 4.1 （828） · 日本、[STREET_ADDRESS][PERSON_NAME] [P…" at bounding box center [657, 267] width 657 height 535
click at [96, 202] on div "MARK IS 福岡ももち" at bounding box center [159, 210] width 272 height 22
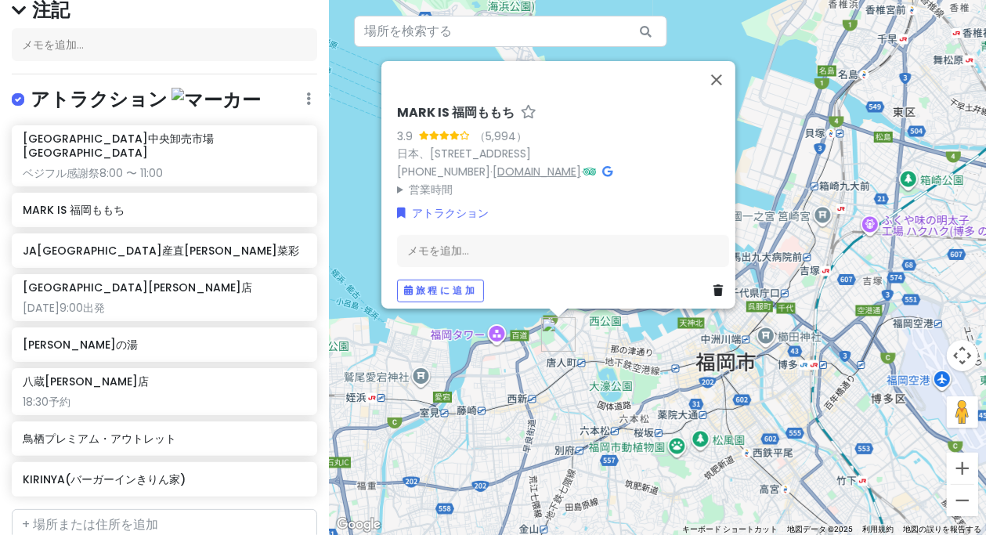
click at [542, 164] on font "[DOMAIN_NAME]" at bounding box center [537, 171] width 88 height 16
